Goal: Task Accomplishment & Management: Manage account settings

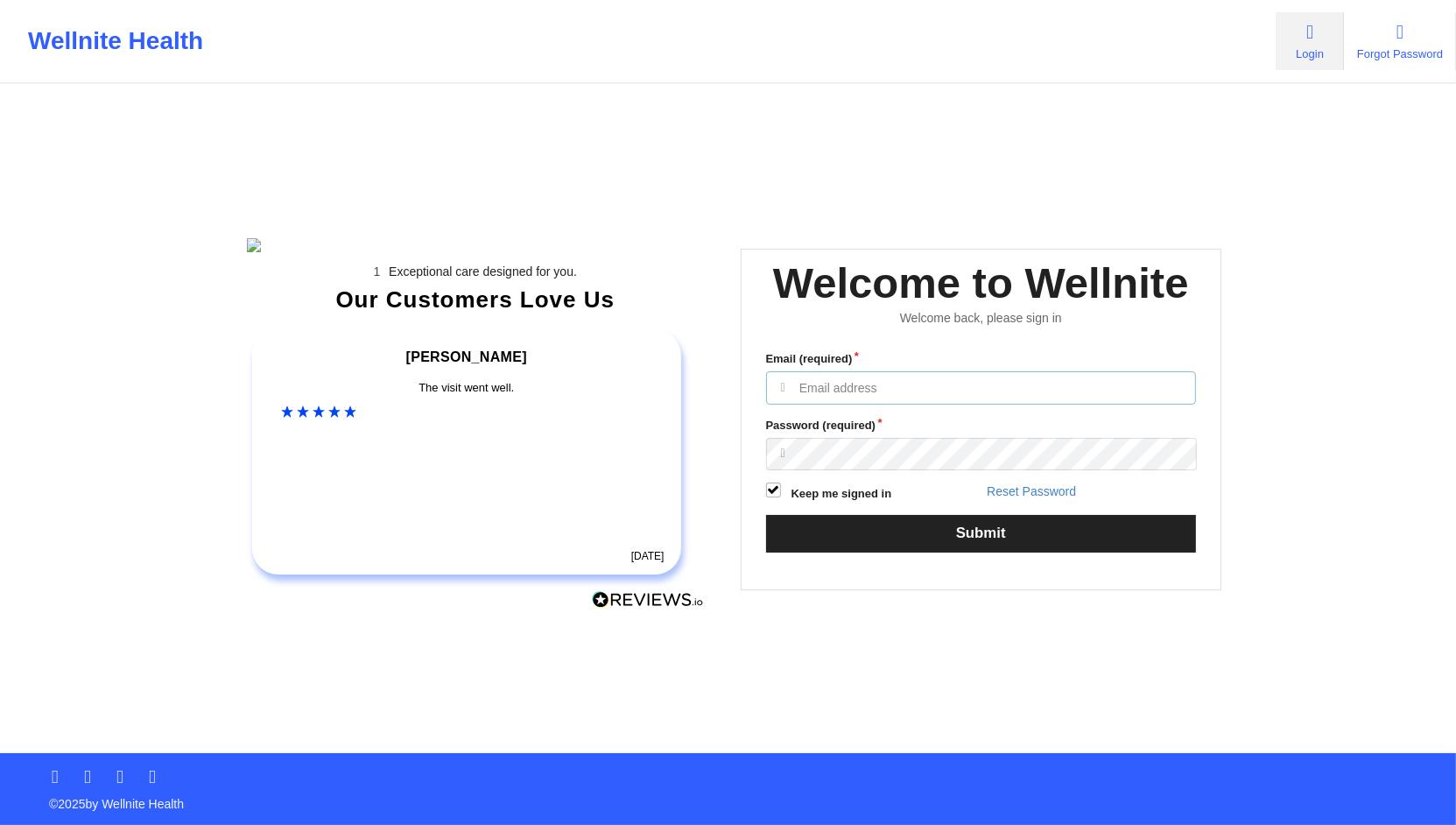
click at [851, 405] on input "Email (required)" at bounding box center [981, 388] width 430 height 33
type input "anabelle_gerhold85@example.com"
click at [1002, 405] on input "anabelle_gerhold85@example.com" at bounding box center [981, 388] width 430 height 33
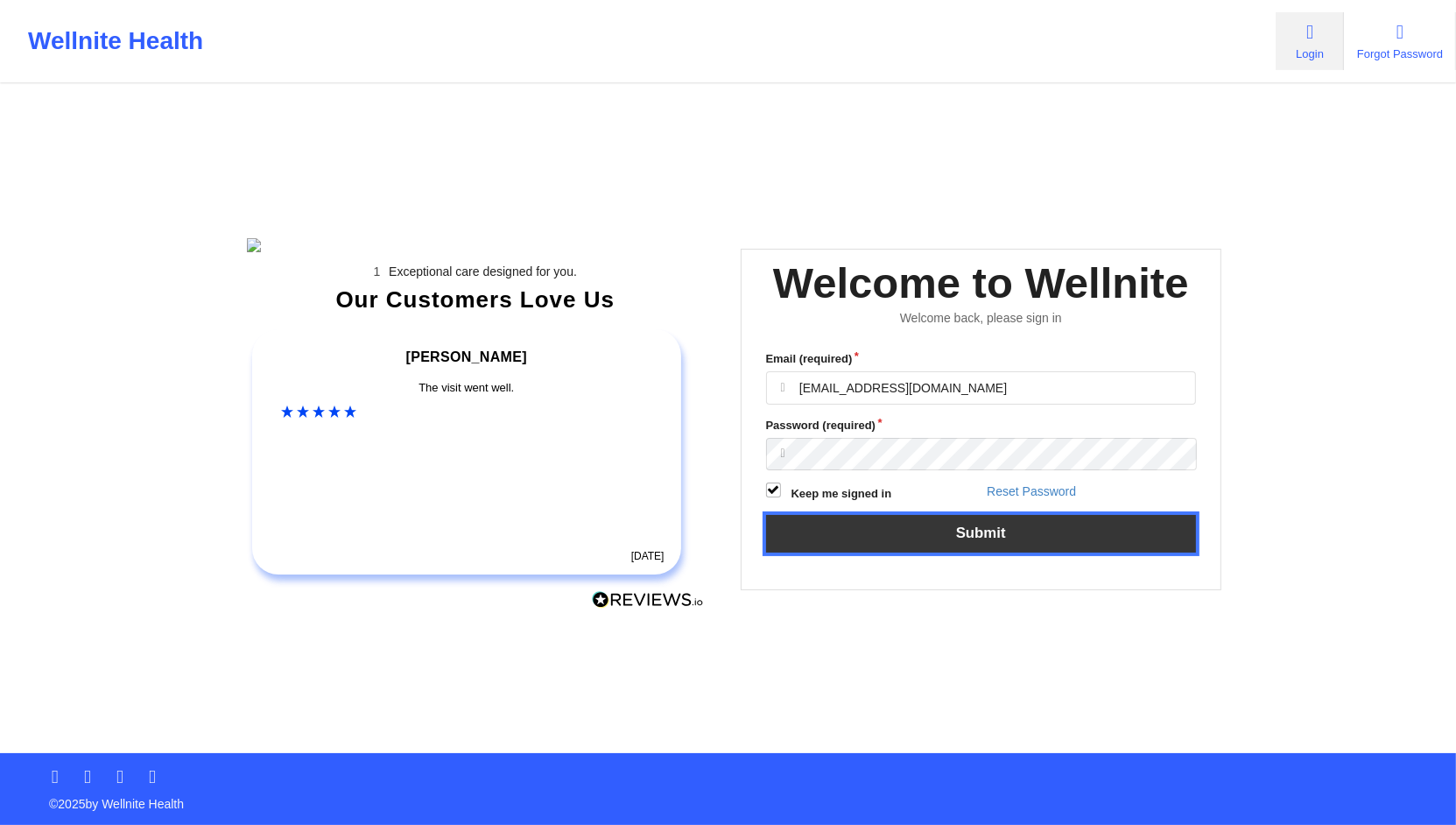
click at [884, 552] on button "Submit" at bounding box center [981, 533] width 430 height 38
click at [895, 552] on button "Submit" at bounding box center [981, 533] width 430 height 38
click at [864, 552] on button "Submit" at bounding box center [981, 533] width 430 height 38
click at [850, 552] on button "Submit" at bounding box center [981, 533] width 430 height 38
click at [836, 547] on button "Submit" at bounding box center [981, 533] width 430 height 38
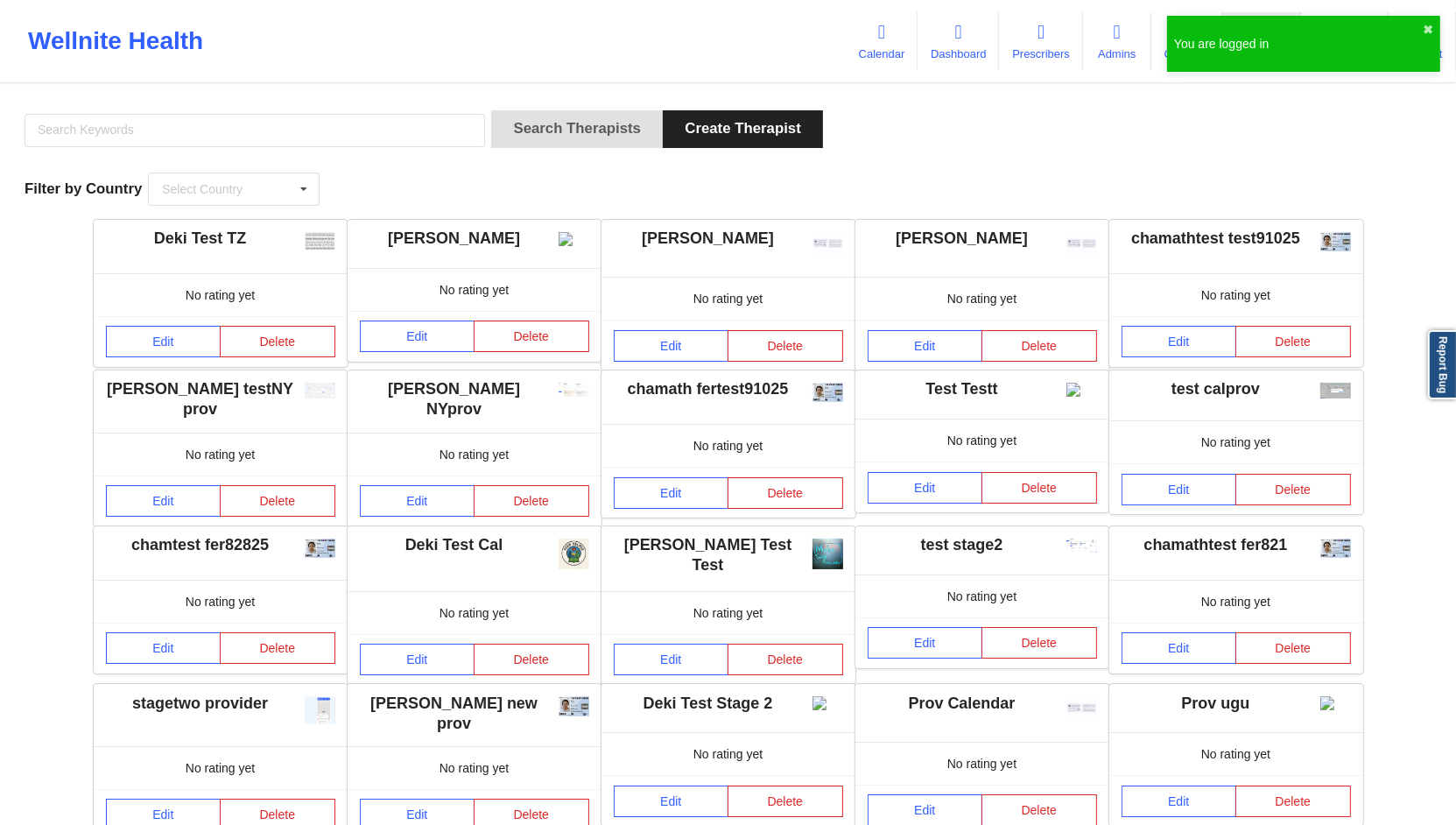
click at [1417, 22] on div "You are logged in ✖︎" at bounding box center [1304, 43] width 273 height 56
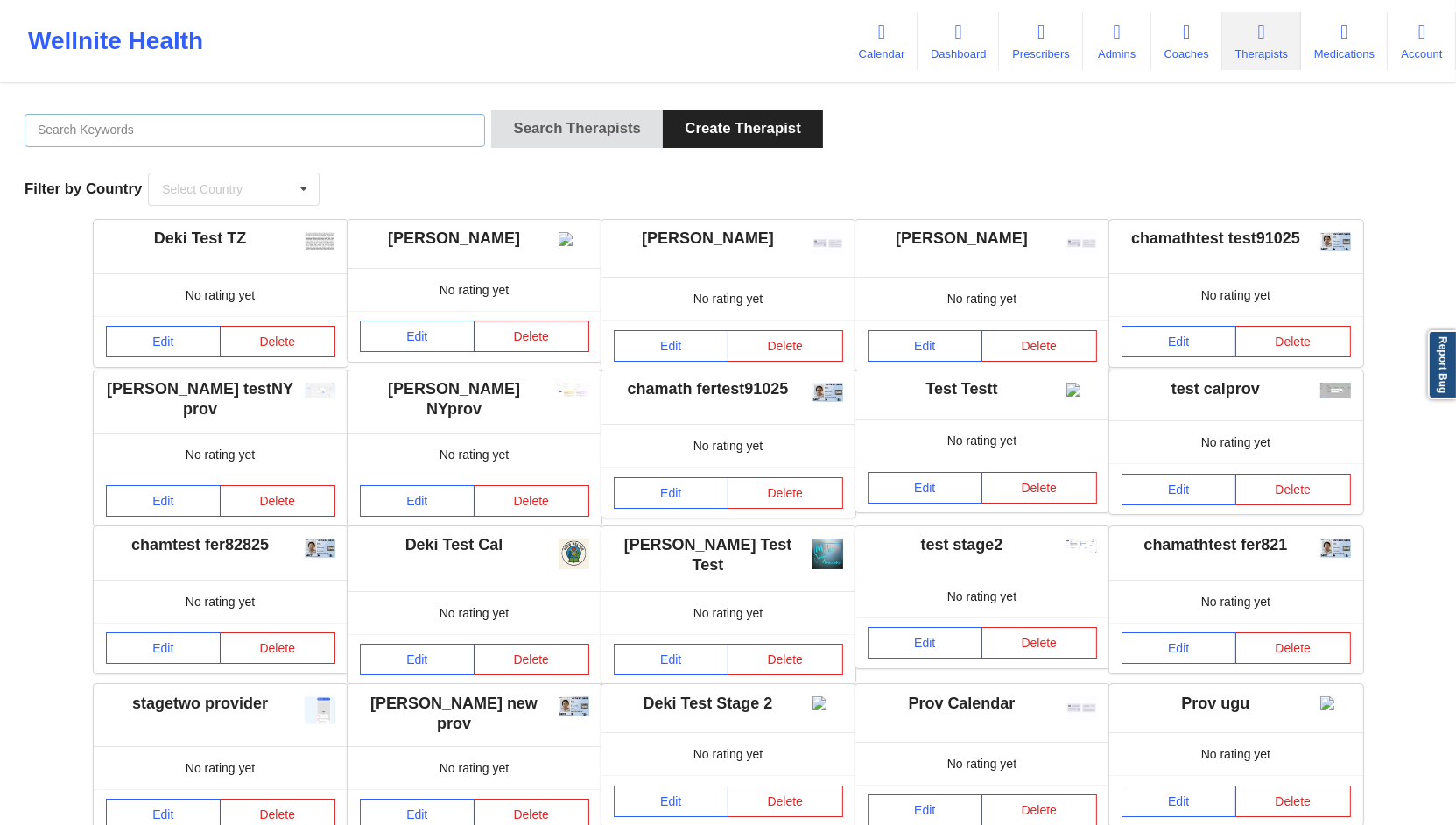
click at [324, 137] on input "text" at bounding box center [255, 130] width 461 height 33
type input "cms test"
click at [491, 110] on button "Search Therapists" at bounding box center [576, 128] width 172 height 38
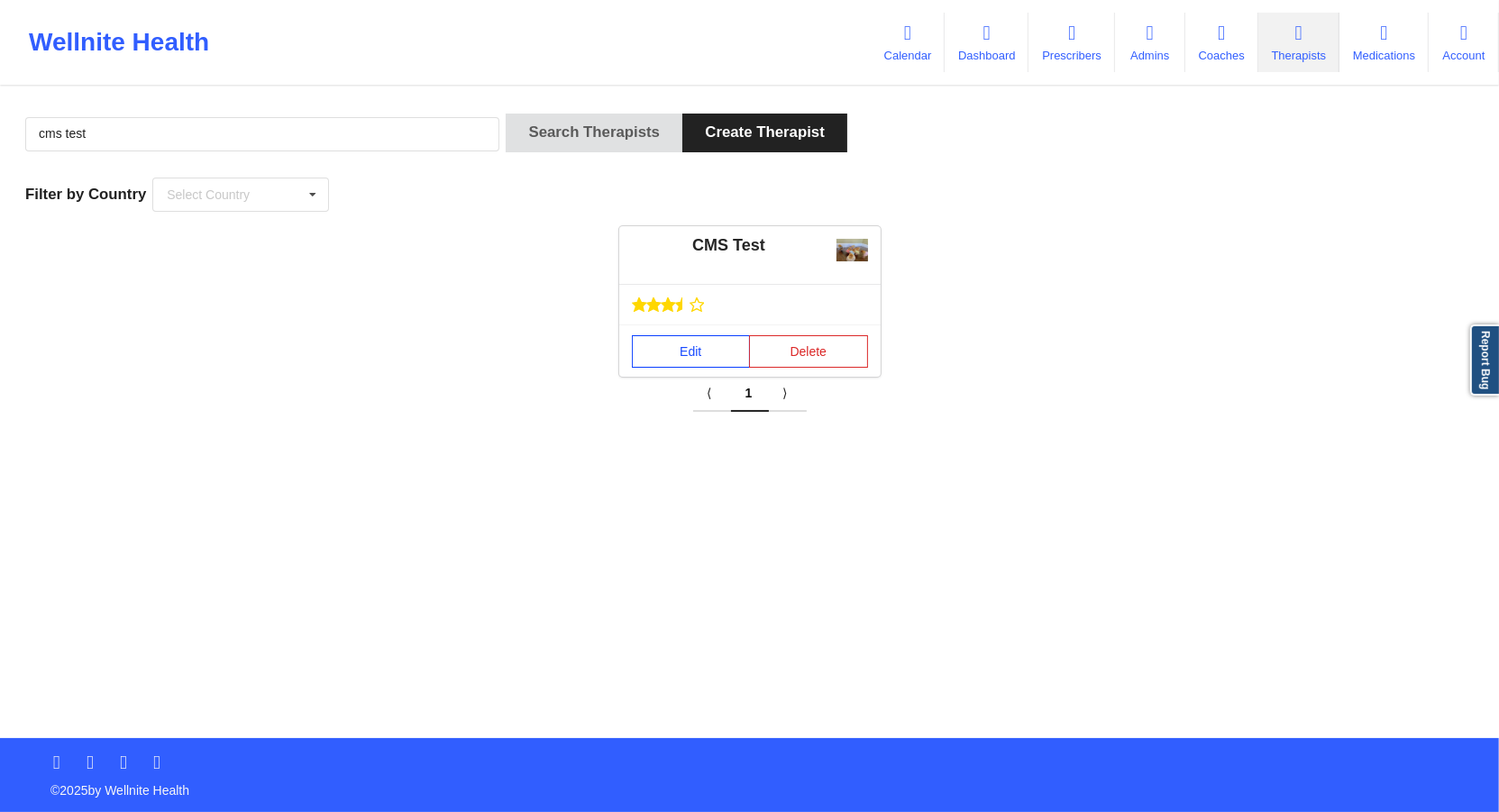
click at [661, 345] on link "Edit" at bounding box center [691, 351] width 119 height 32
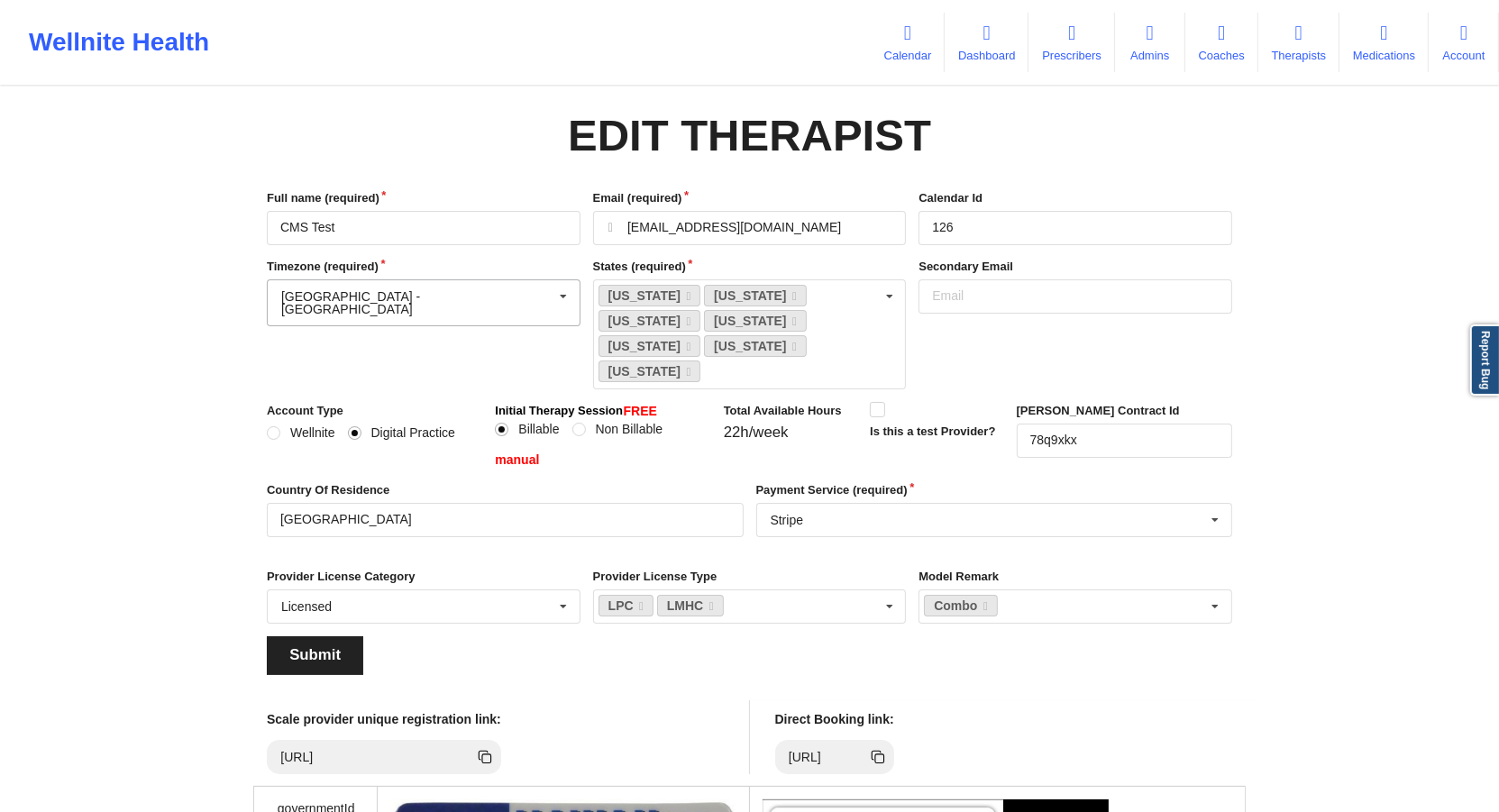
click at [445, 299] on input "text" at bounding box center [424, 296] width 312 height 32
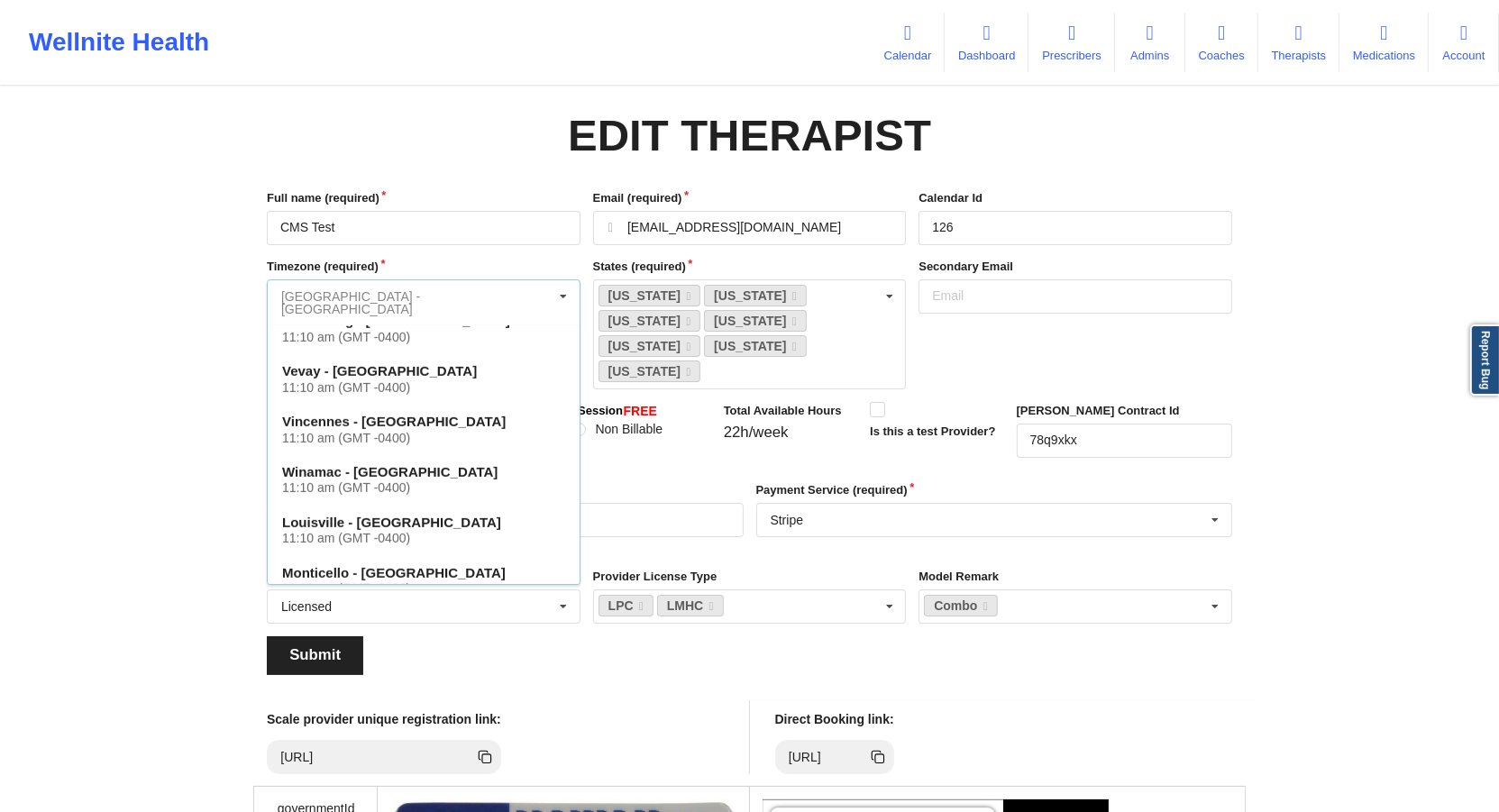
scroll to position [1151, 0]
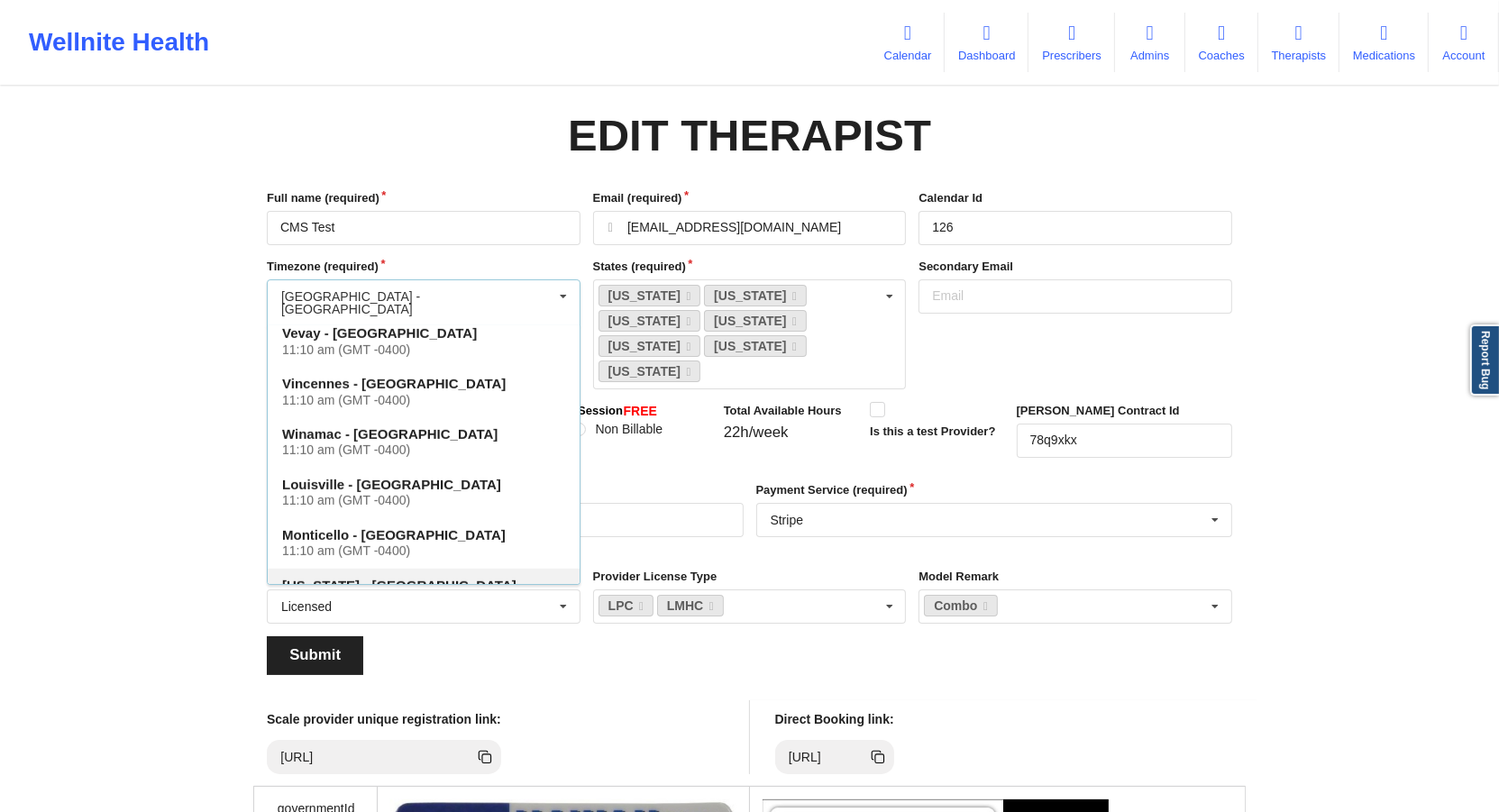
click at [400, 568] on div "New York - America 11:10 am (GMT -0400)" at bounding box center [423, 593] width 312 height 50
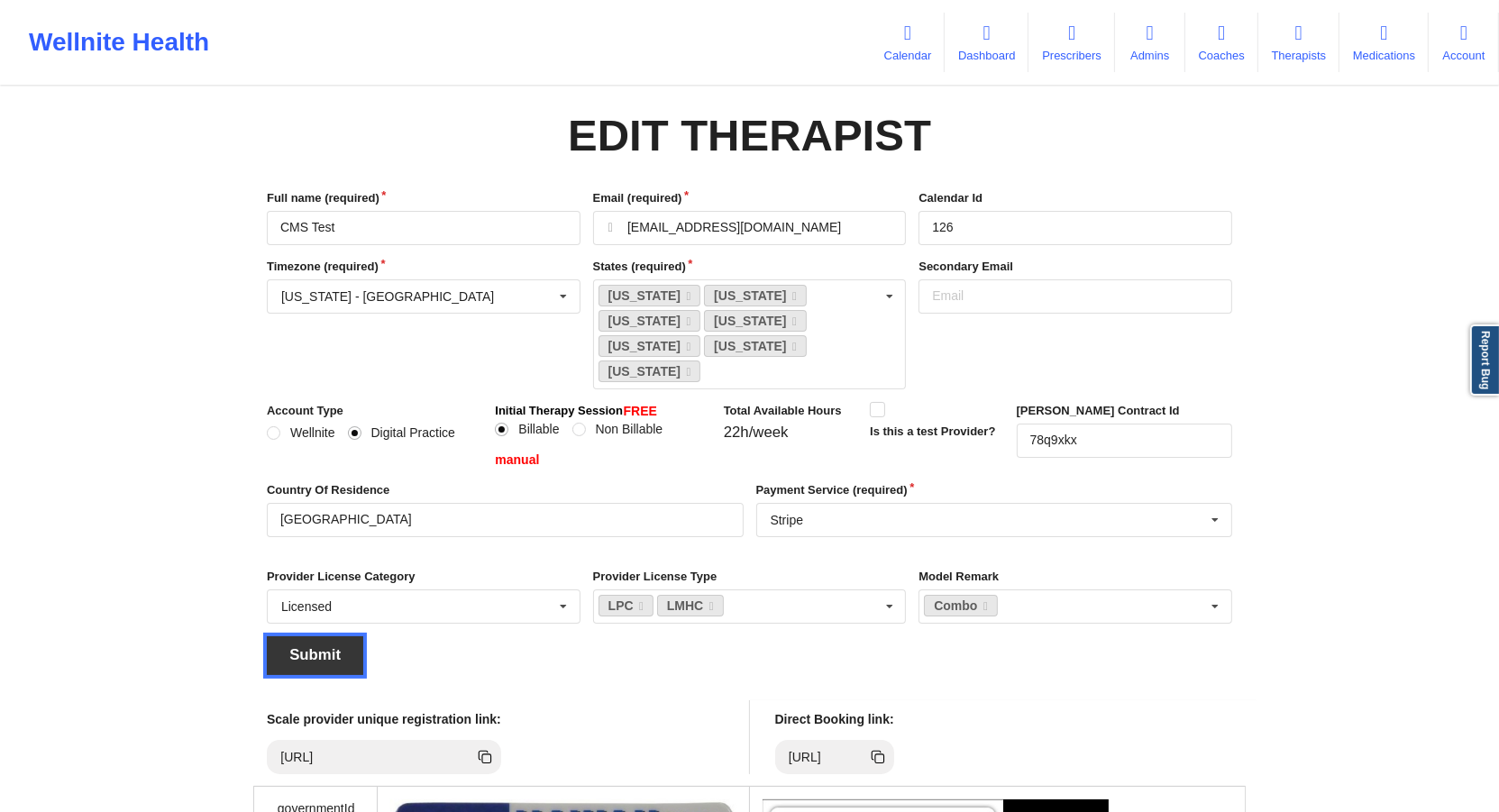
click at [328, 636] on button "Submit" at bounding box center [315, 655] width 96 height 39
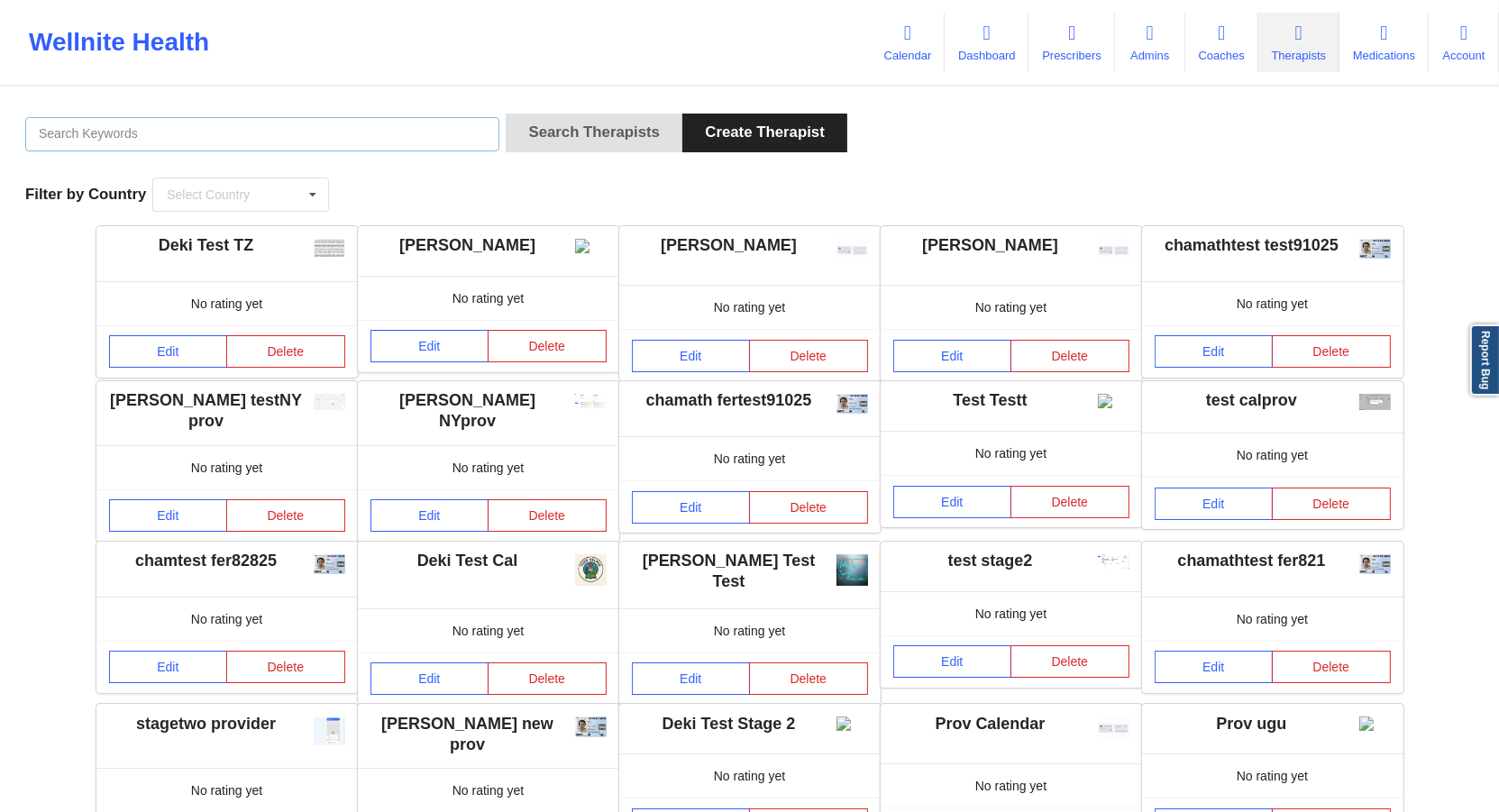
click at [421, 121] on input "text" at bounding box center [263, 134] width 474 height 34
type input "cms test"
click at [505, 113] on button "Search Therapists" at bounding box center [593, 132] width 177 height 39
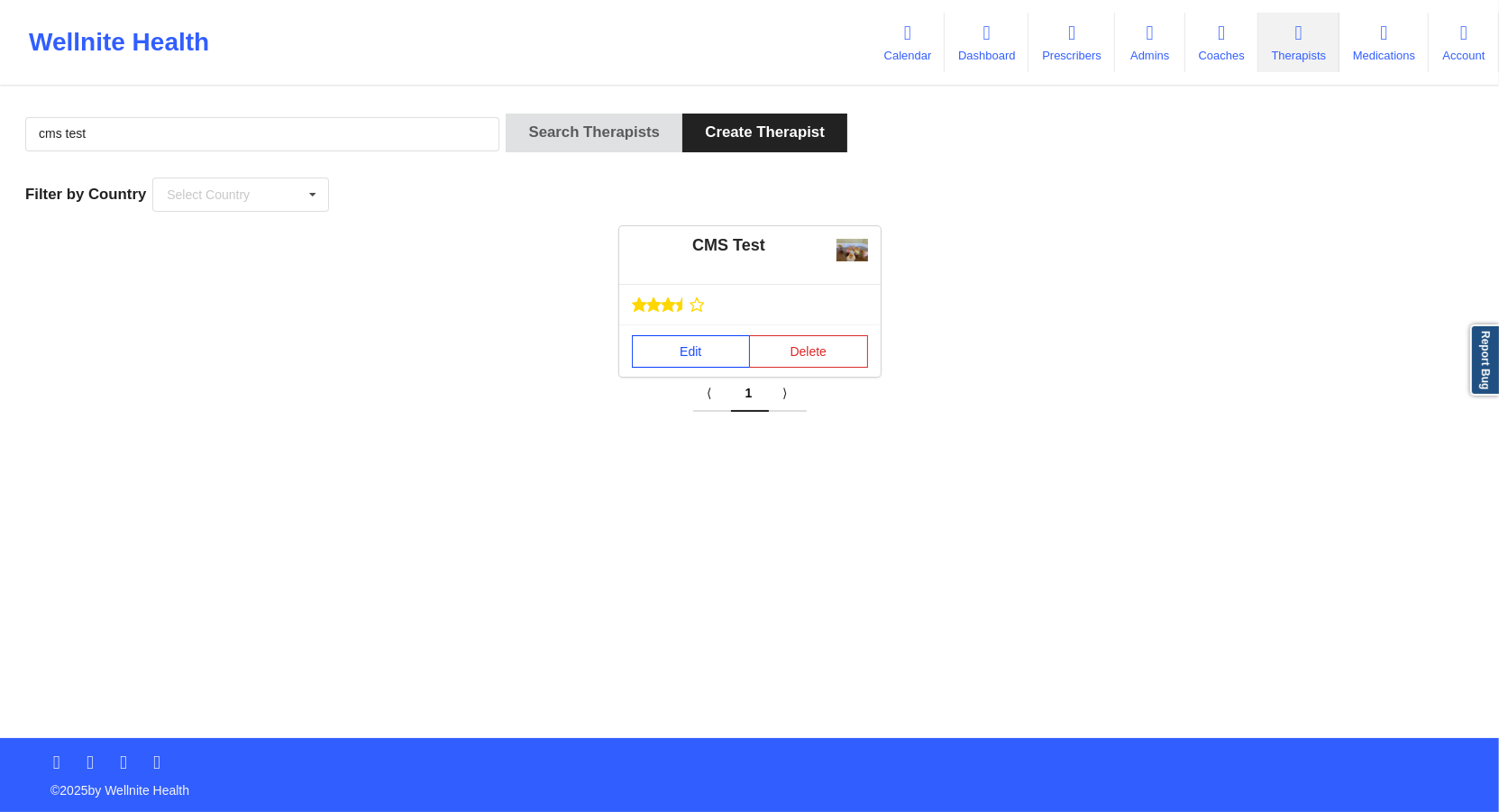
click at [706, 364] on link "Edit" at bounding box center [691, 351] width 119 height 32
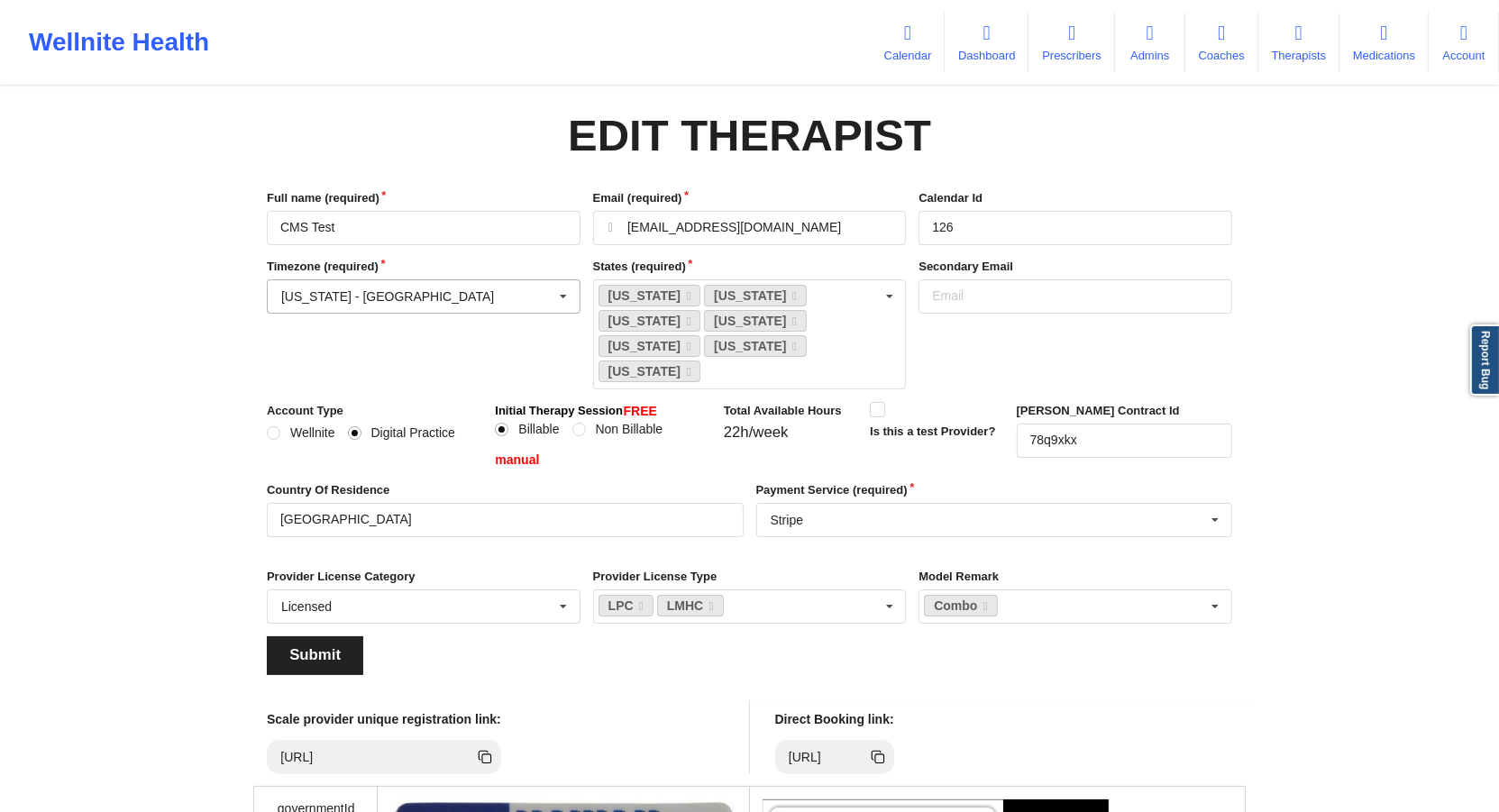
click at [461, 288] on input "text" at bounding box center [424, 296] width 312 height 32
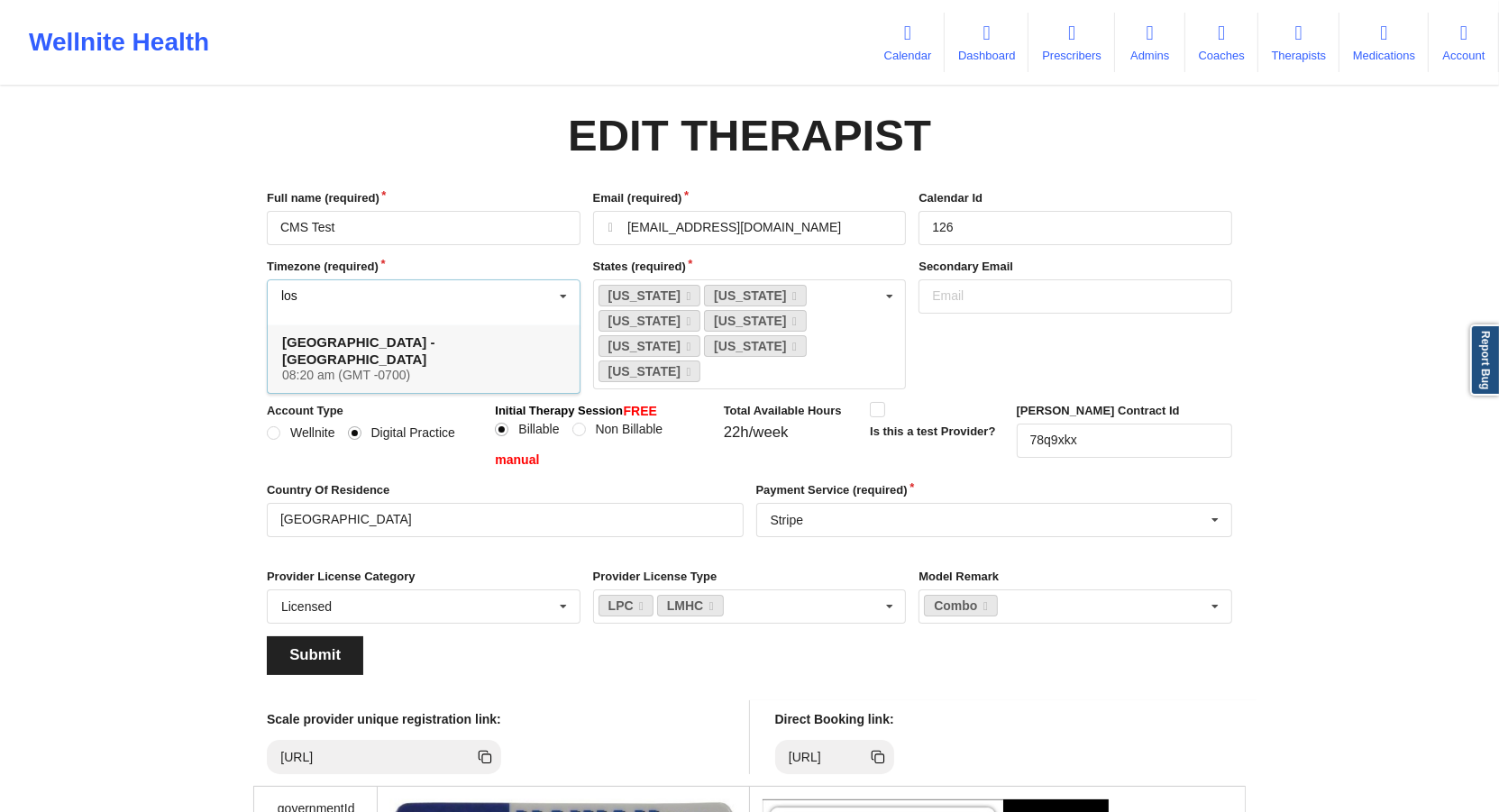
type input "los"
click at [432, 338] on h4 "Los Angeles - America 08:20 am (GMT -0700)" at bounding box center [424, 358] width 283 height 49
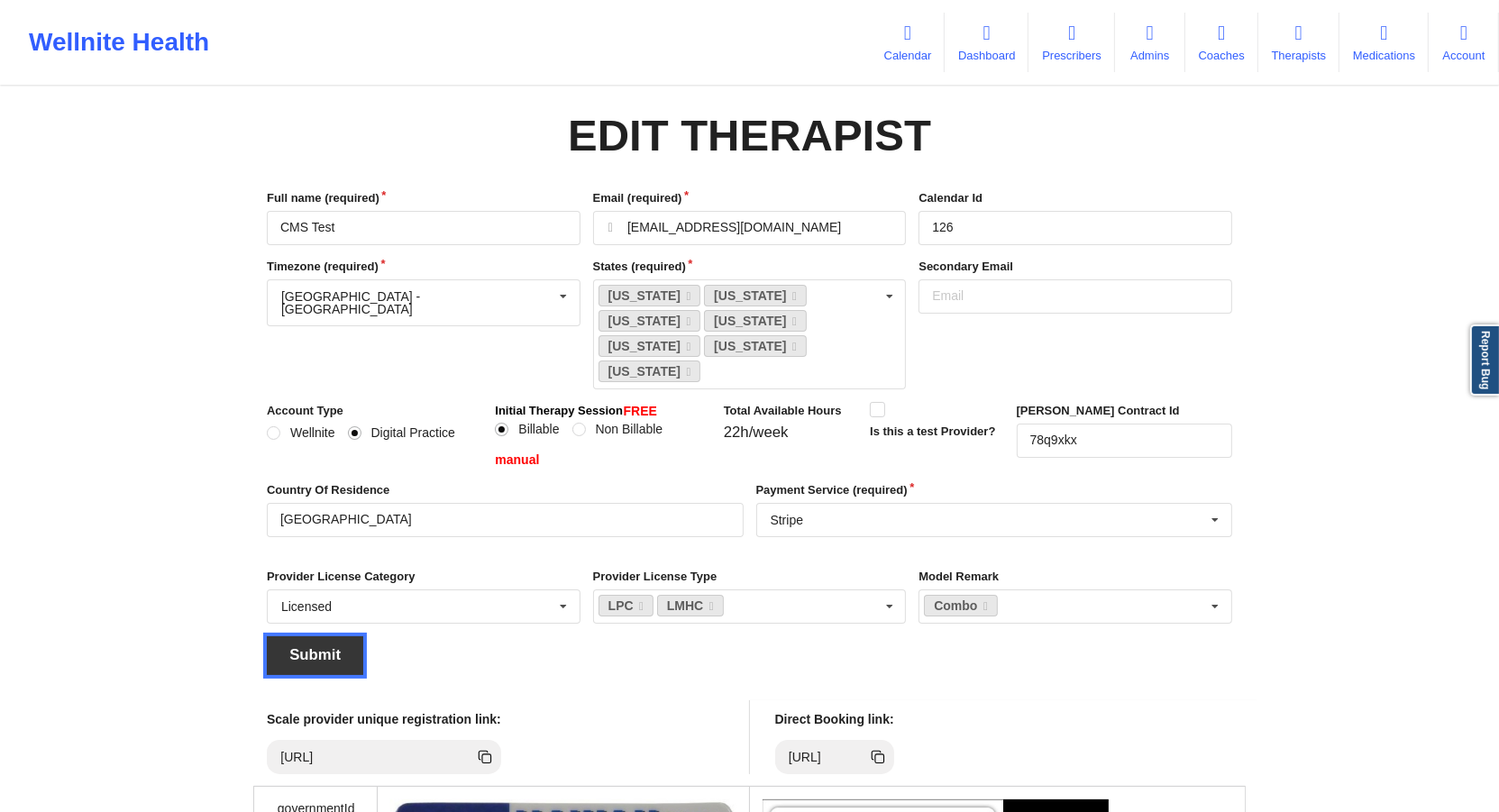
click at [309, 636] on button "Submit" at bounding box center [315, 655] width 96 height 39
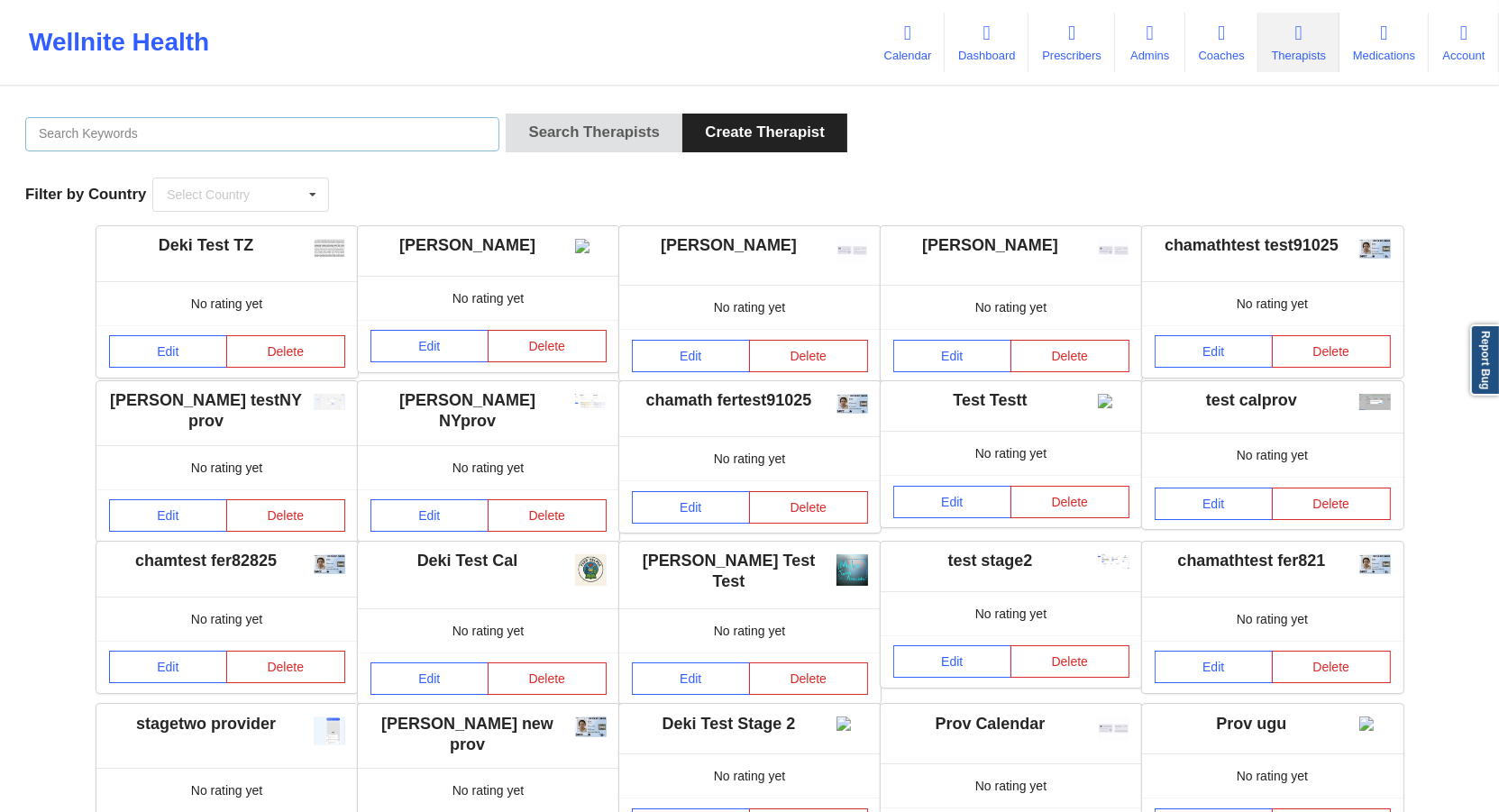
click at [435, 135] on input "text" at bounding box center [263, 134] width 474 height 34
click at [1068, 59] on link "Prescribers" at bounding box center [1071, 42] width 86 height 59
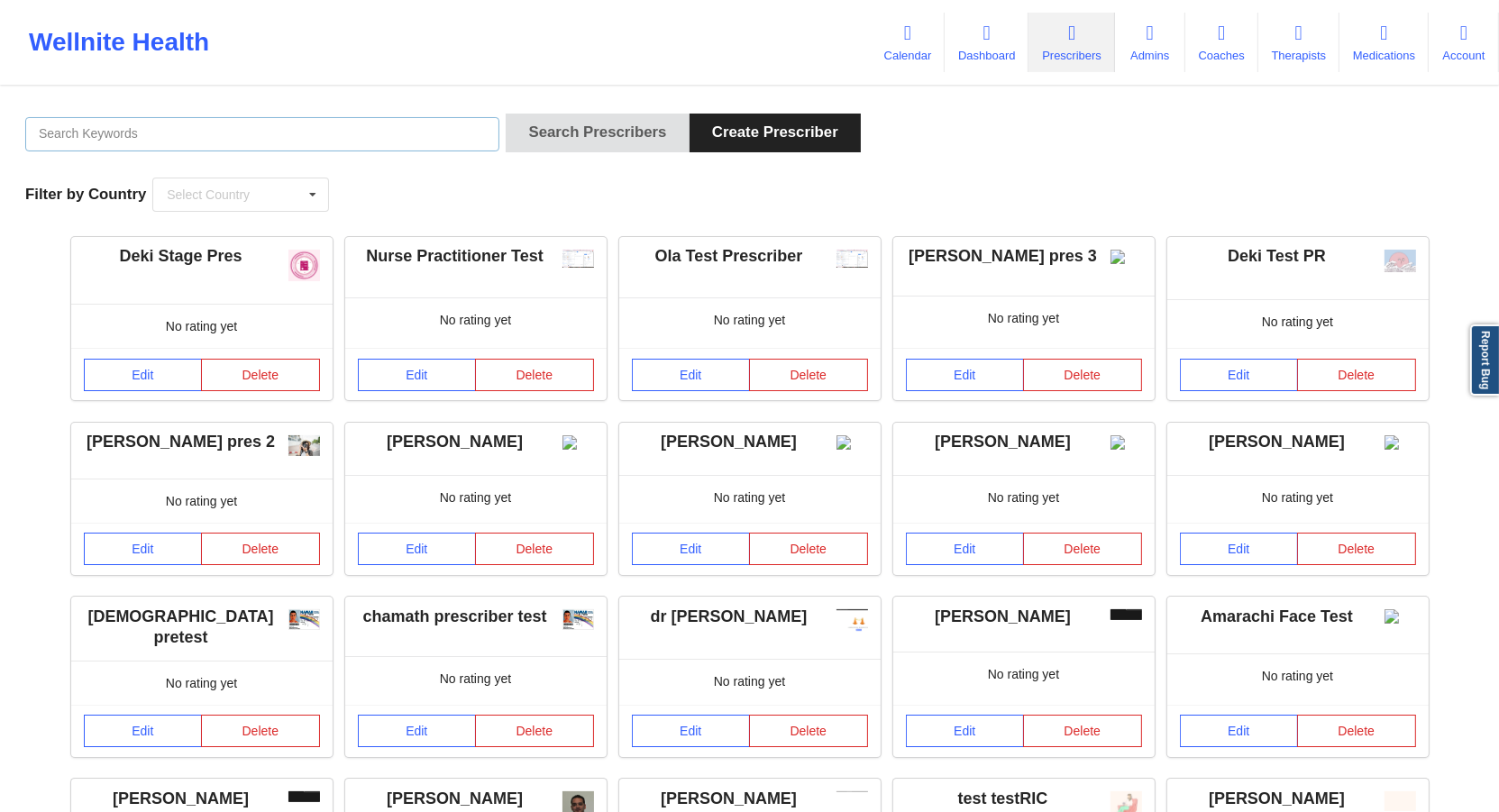
click at [272, 127] on input "text" at bounding box center [263, 134] width 474 height 34
click at [505, 113] on button "Search Prescribers" at bounding box center [597, 132] width 183 height 39
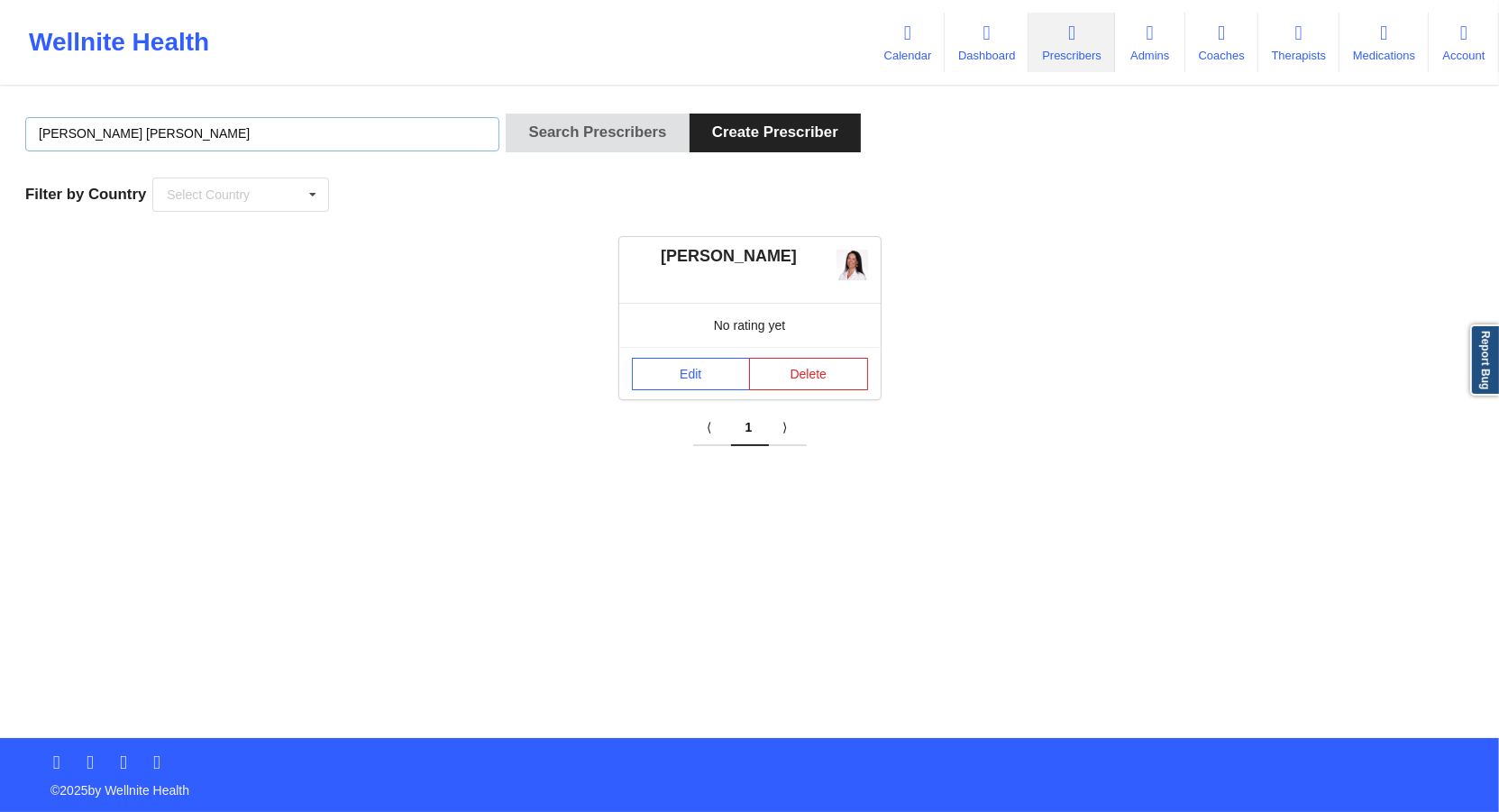
click at [138, 127] on input "amy hal" at bounding box center [263, 134] width 474 height 34
drag, startPoint x: 138, startPoint y: 127, endPoint x: 0, endPoint y: 110, distance: 139.0
click at [26, 117] on input "amy hal" at bounding box center [263, 134] width 474 height 34
type input "e"
type input "elisa"
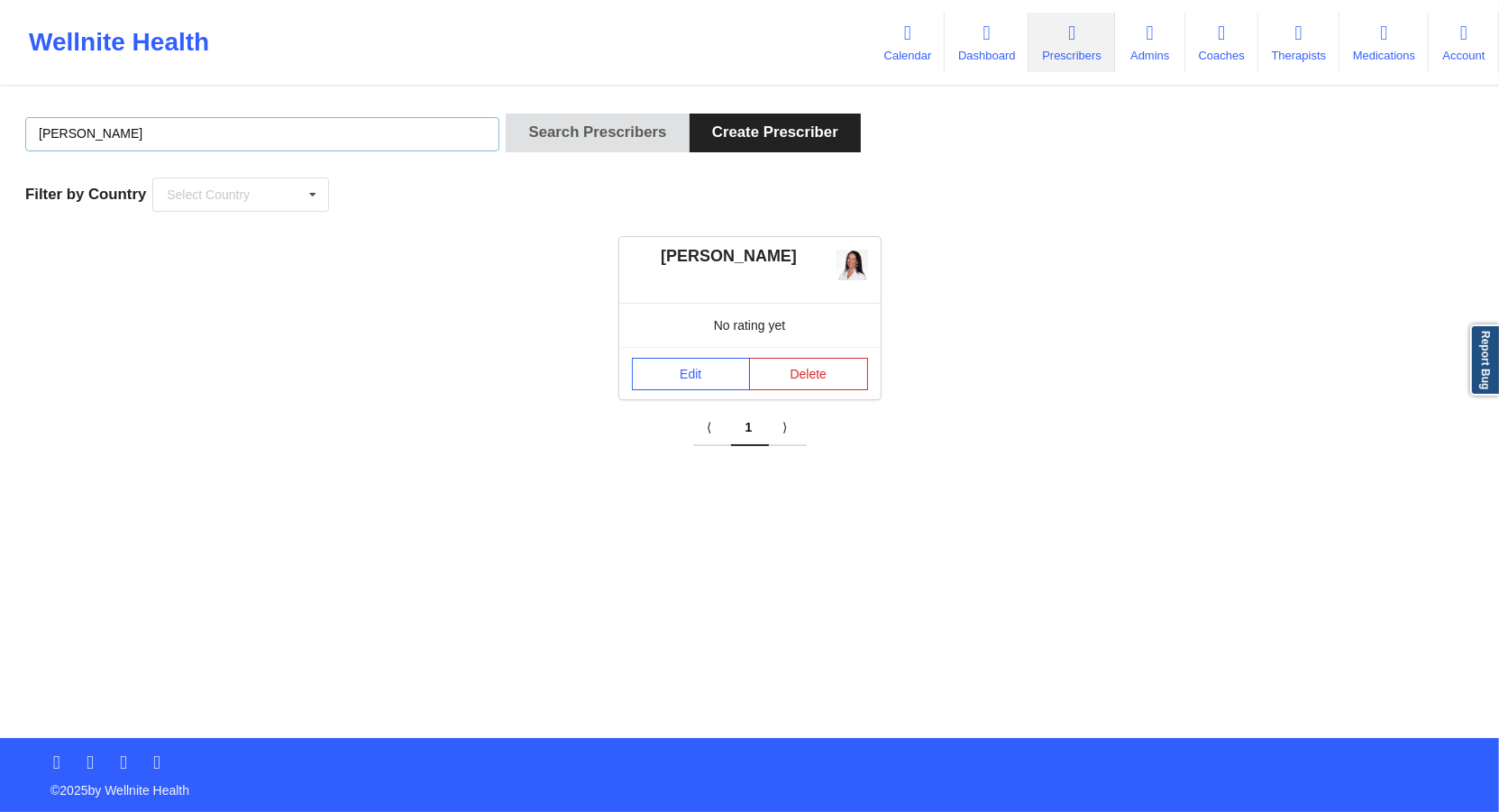
click at [505, 113] on button "Search Prescribers" at bounding box center [597, 132] width 183 height 39
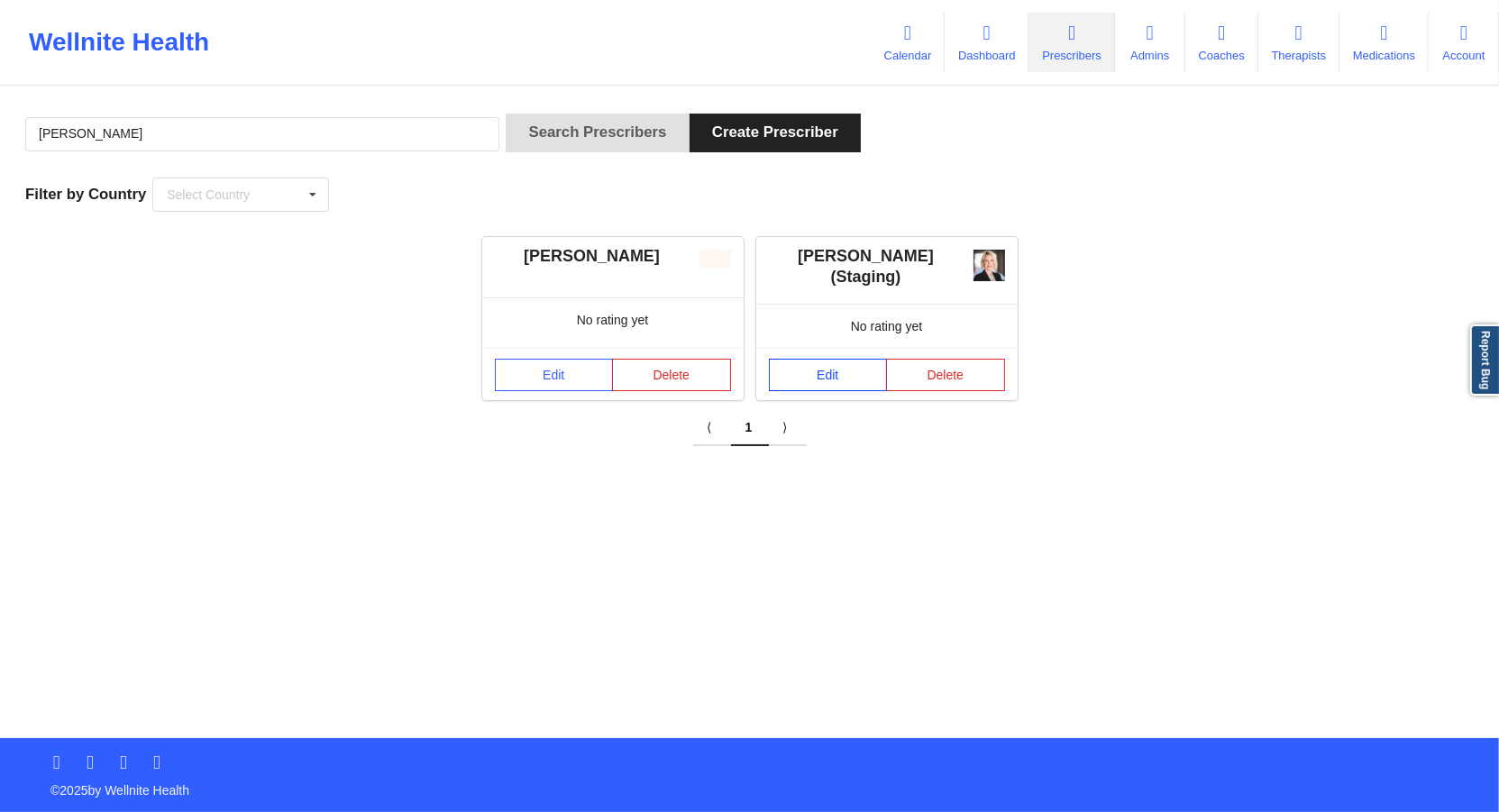
click at [796, 382] on link "Edit" at bounding box center [828, 375] width 119 height 32
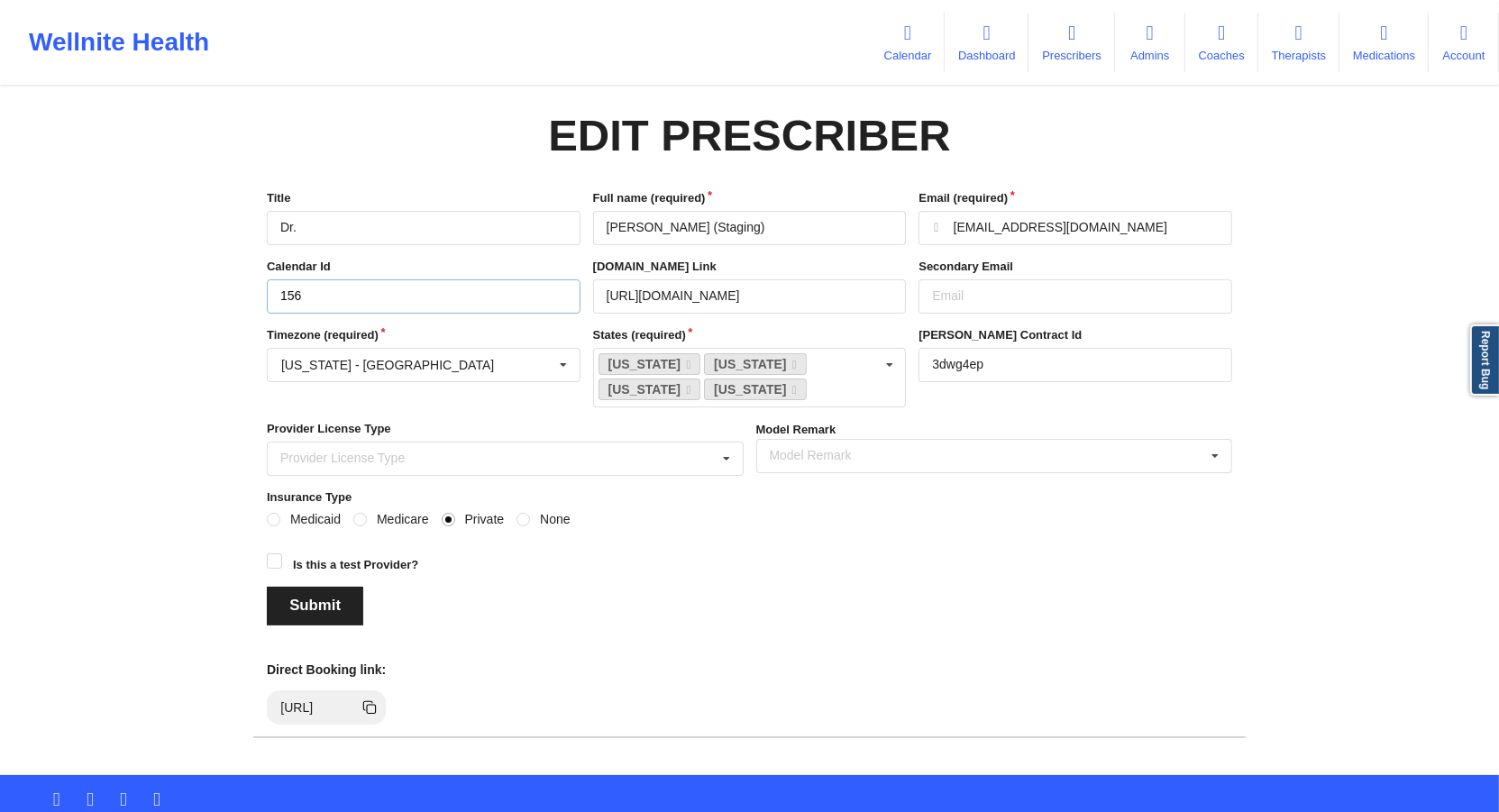
drag, startPoint x: 503, startPoint y: 298, endPoint x: 199, endPoint y: 295, distance: 304.0
click at [266, 295] on input "156" at bounding box center [423, 296] width 314 height 34
click at [461, 361] on input "text" at bounding box center [424, 364] width 312 height 32
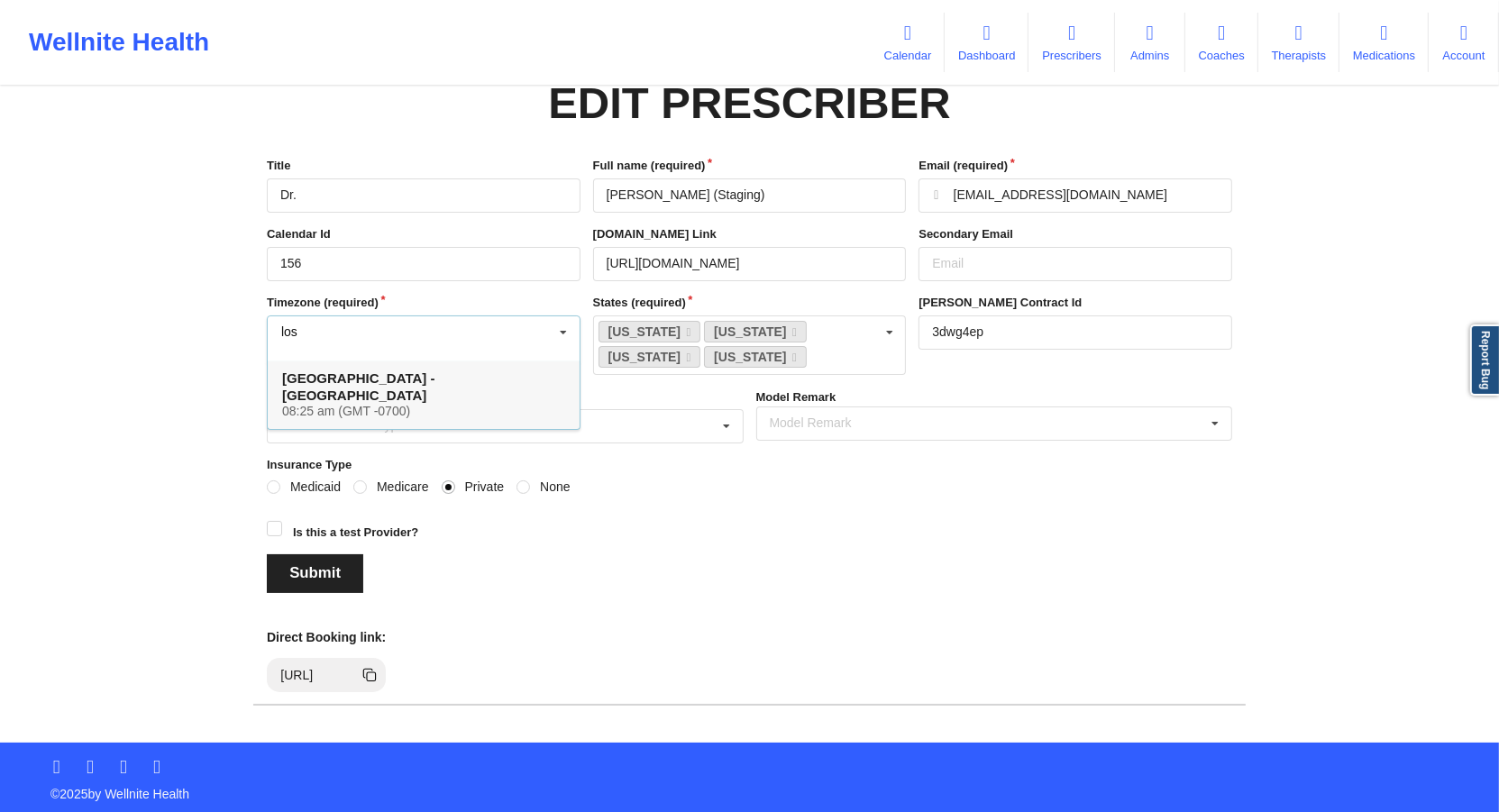
type input "los"
click at [423, 369] on h4 "Los Angeles - America 08:25 am (GMT -0700)" at bounding box center [424, 394] width 283 height 49
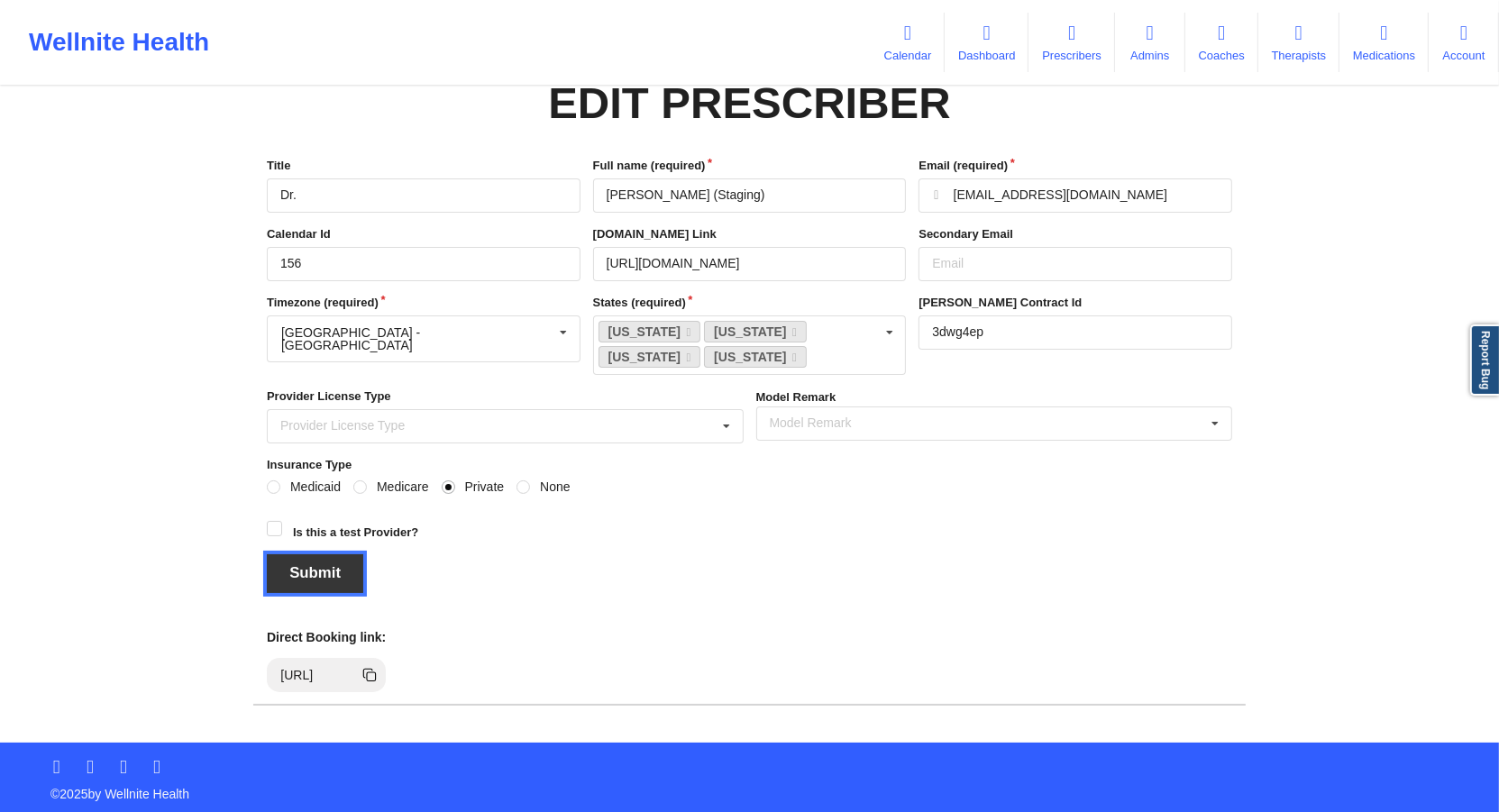
click at [331, 575] on button "Submit" at bounding box center [315, 573] width 96 height 39
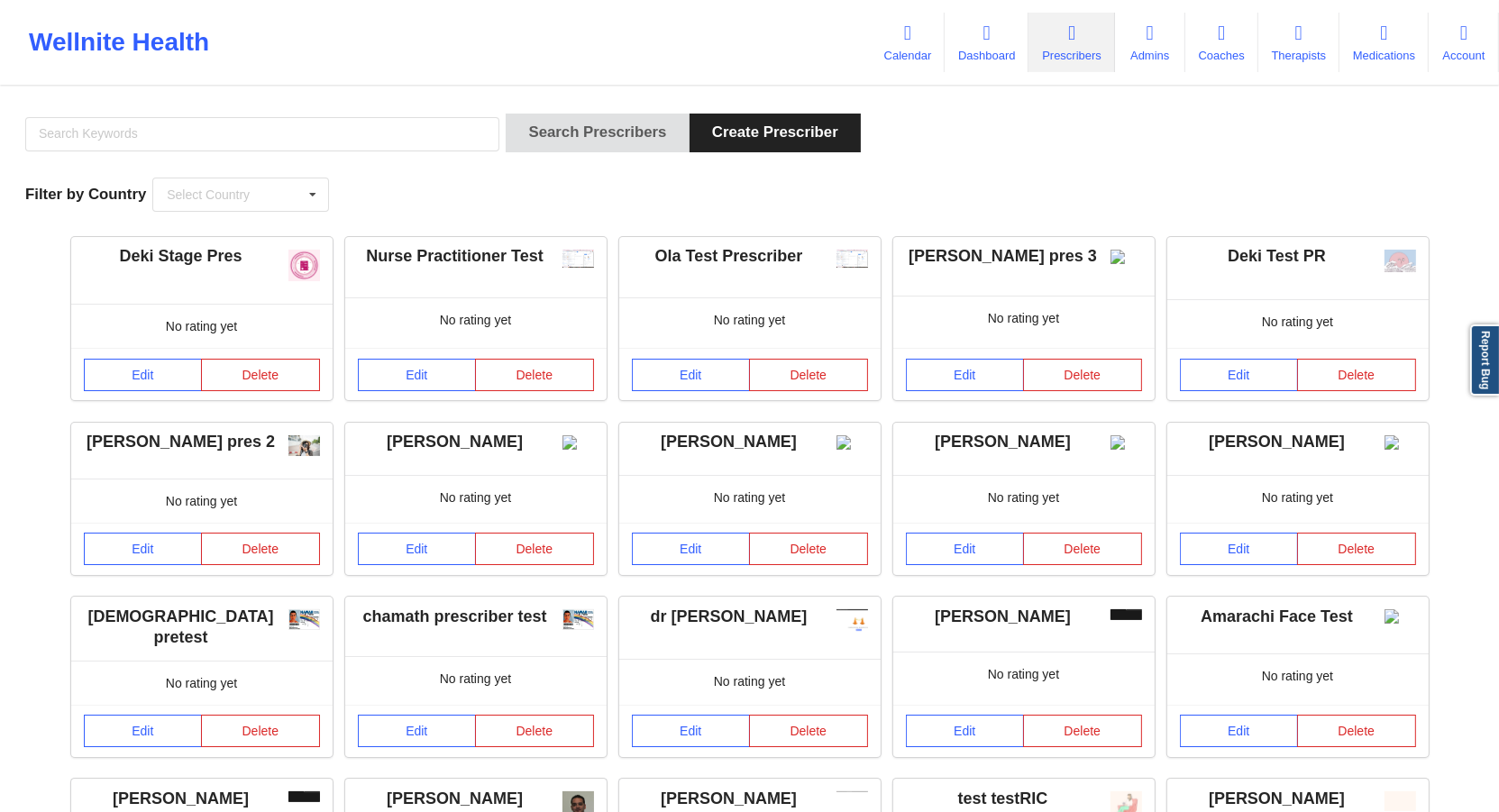
click at [418, 151] on div at bounding box center [262, 139] width 486 height 51
click at [411, 132] on input "text" at bounding box center [263, 134] width 474 height 34
type input "elisa swan"
click at [505, 113] on button "Search Prescribers" at bounding box center [597, 132] width 183 height 39
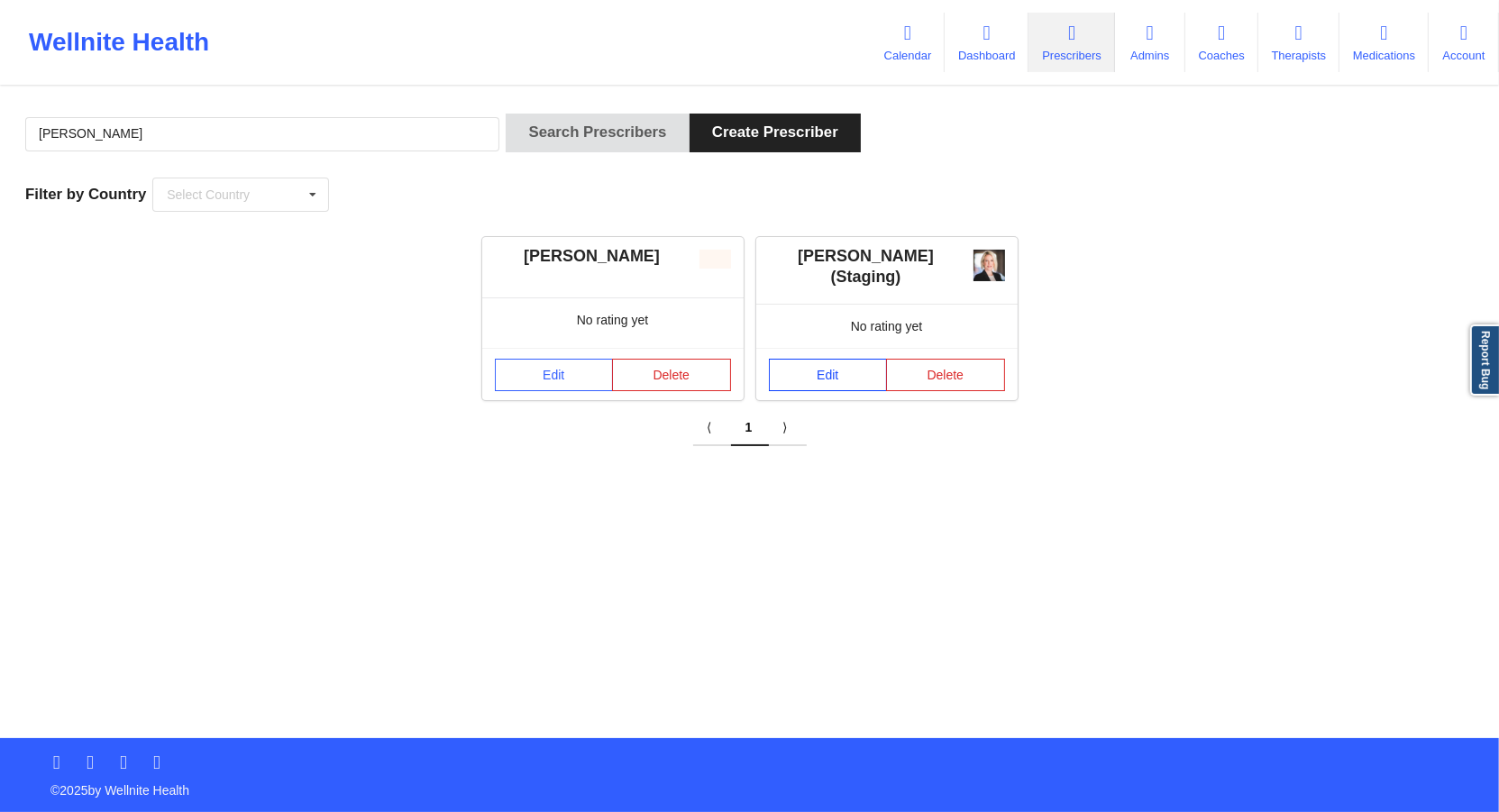
click at [826, 389] on link "Edit" at bounding box center [828, 375] width 119 height 32
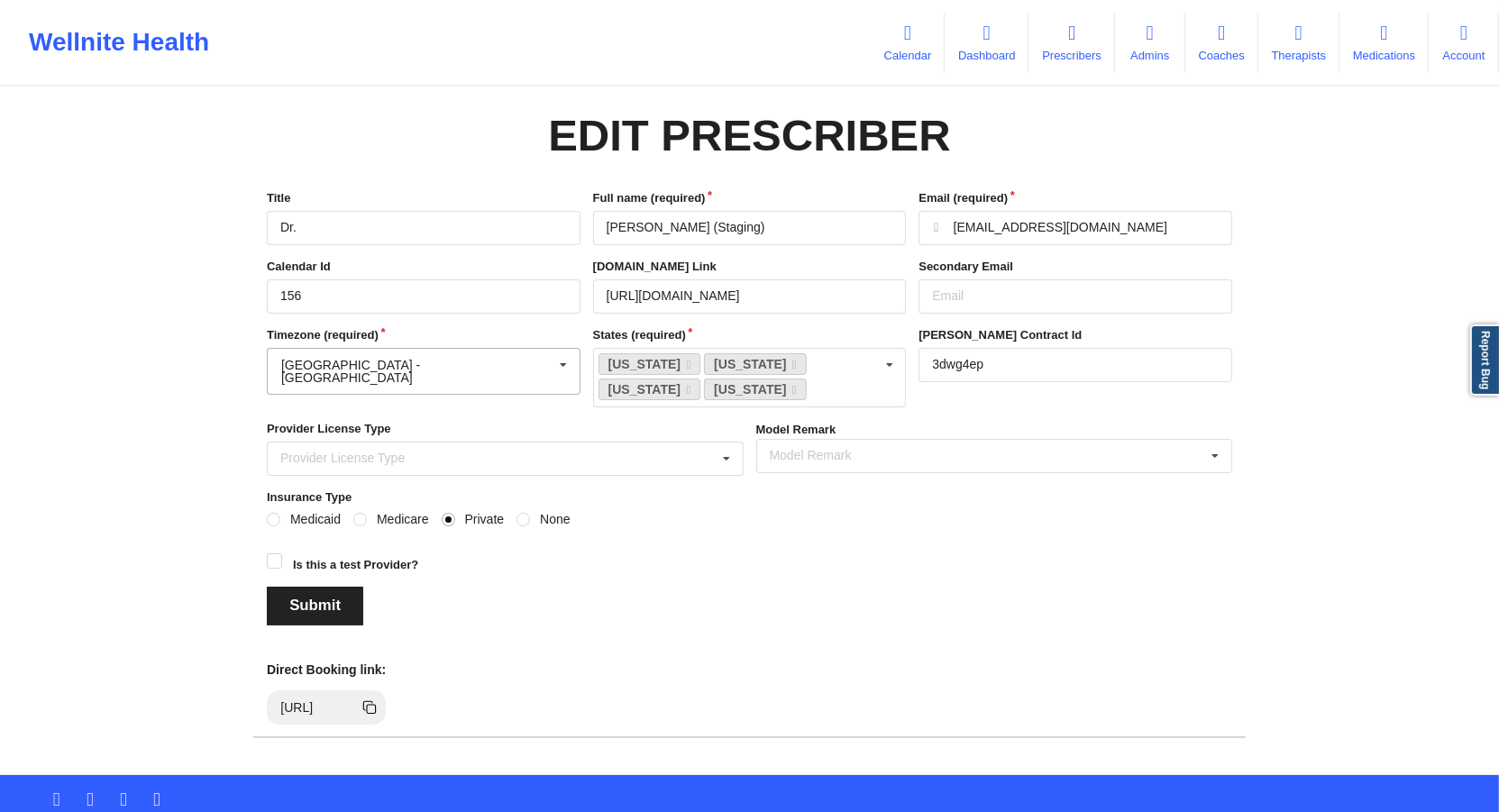
click at [524, 379] on input "text" at bounding box center [424, 364] width 312 height 32
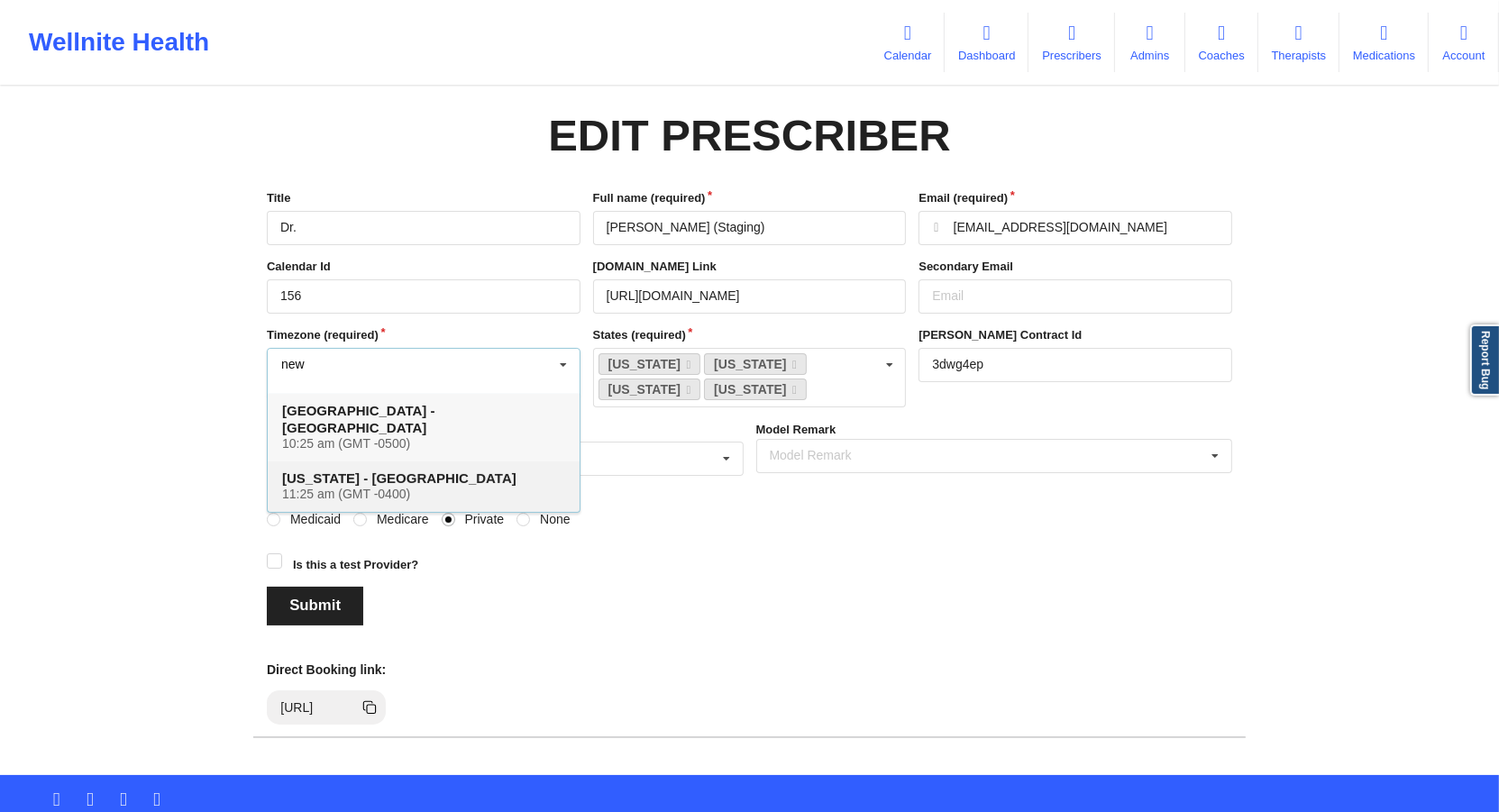
type input "new"
click at [428, 469] on h4 "New York - America 11:25 am (GMT -0400)" at bounding box center [424, 485] width 283 height 32
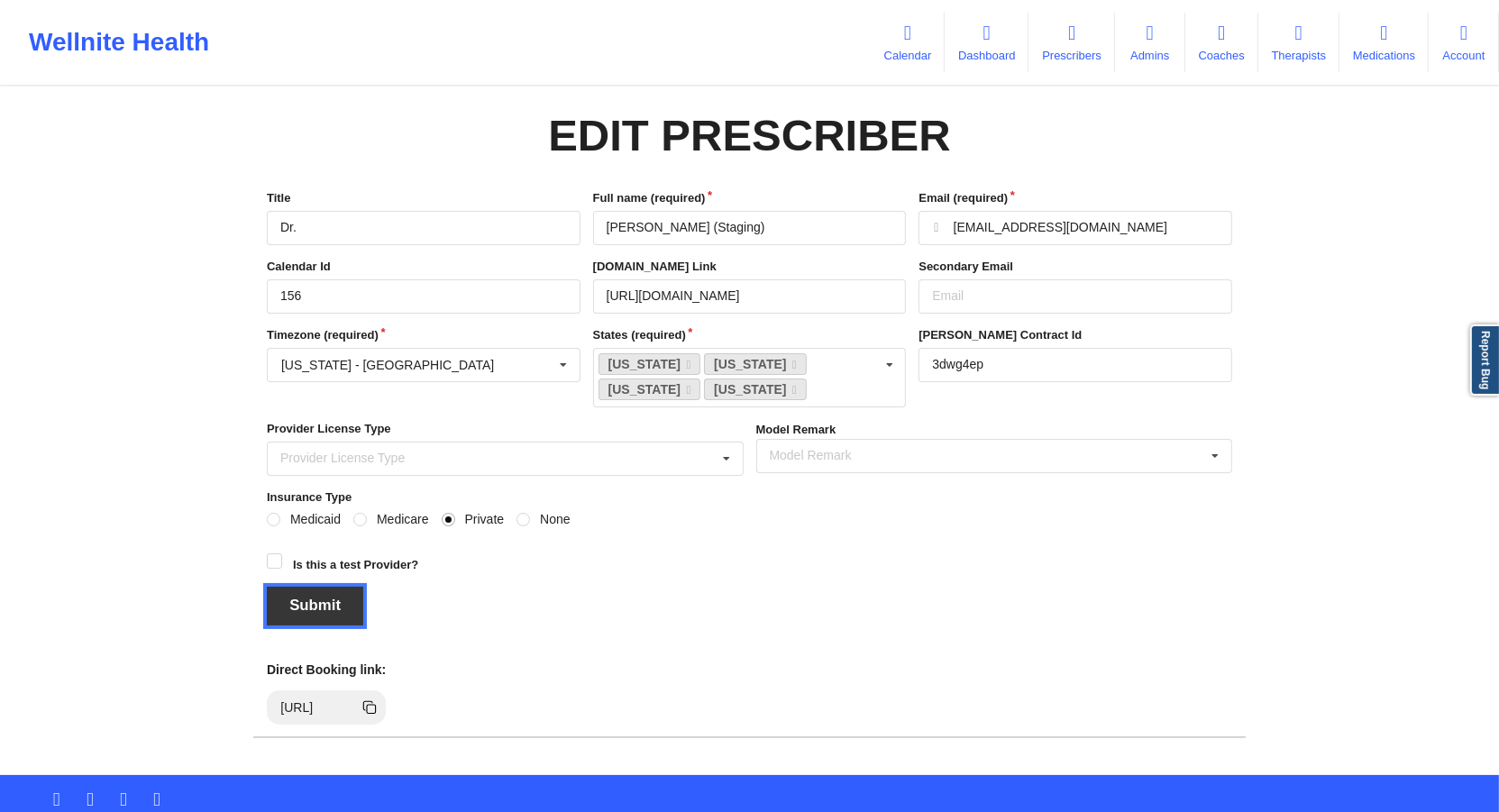
click at [334, 613] on button "Submit" at bounding box center [315, 605] width 96 height 39
